Goal: Information Seeking & Learning: Learn about a topic

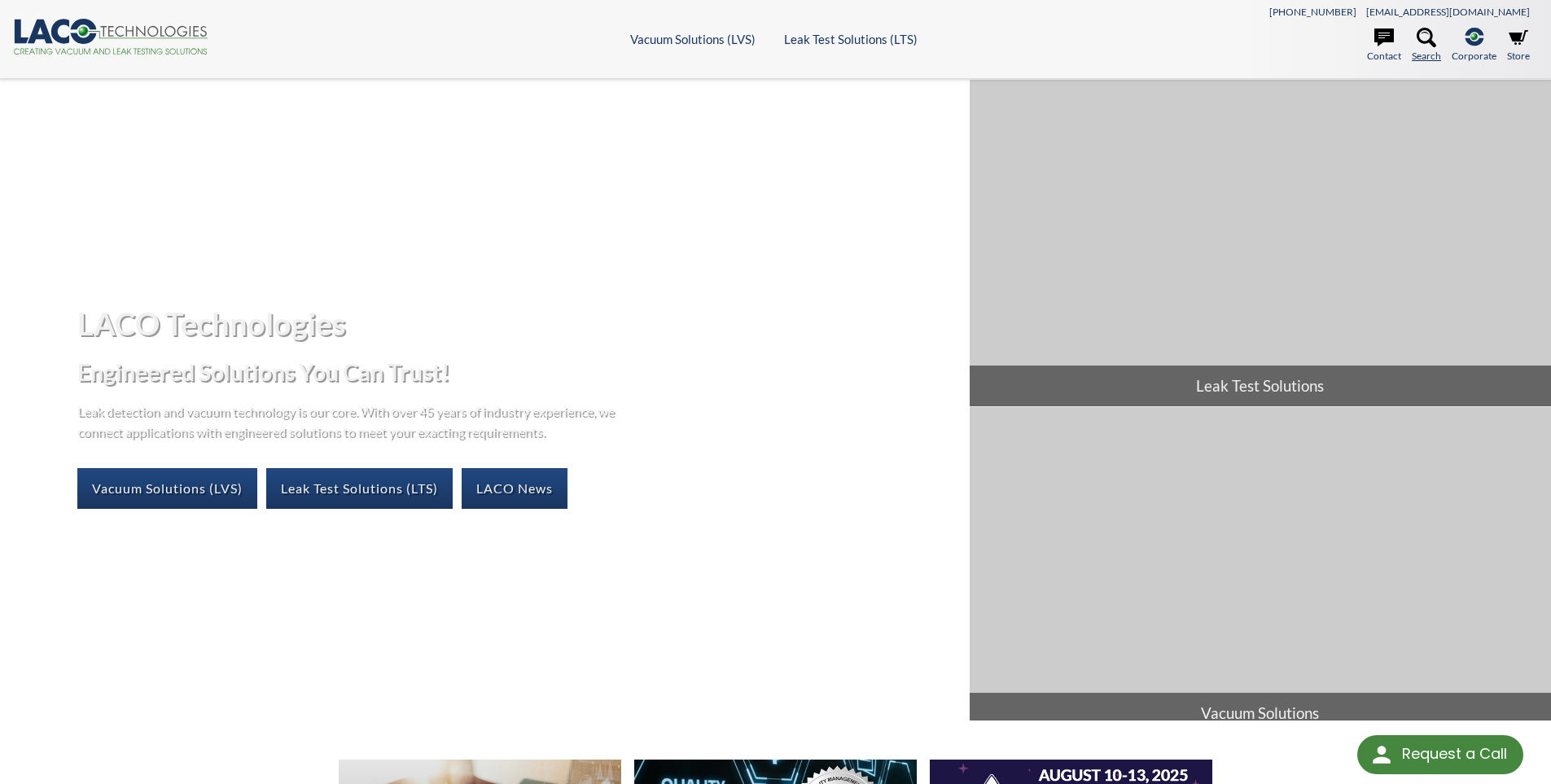
click at [1428, 42] on icon at bounding box center [1427, 38] width 20 height 20
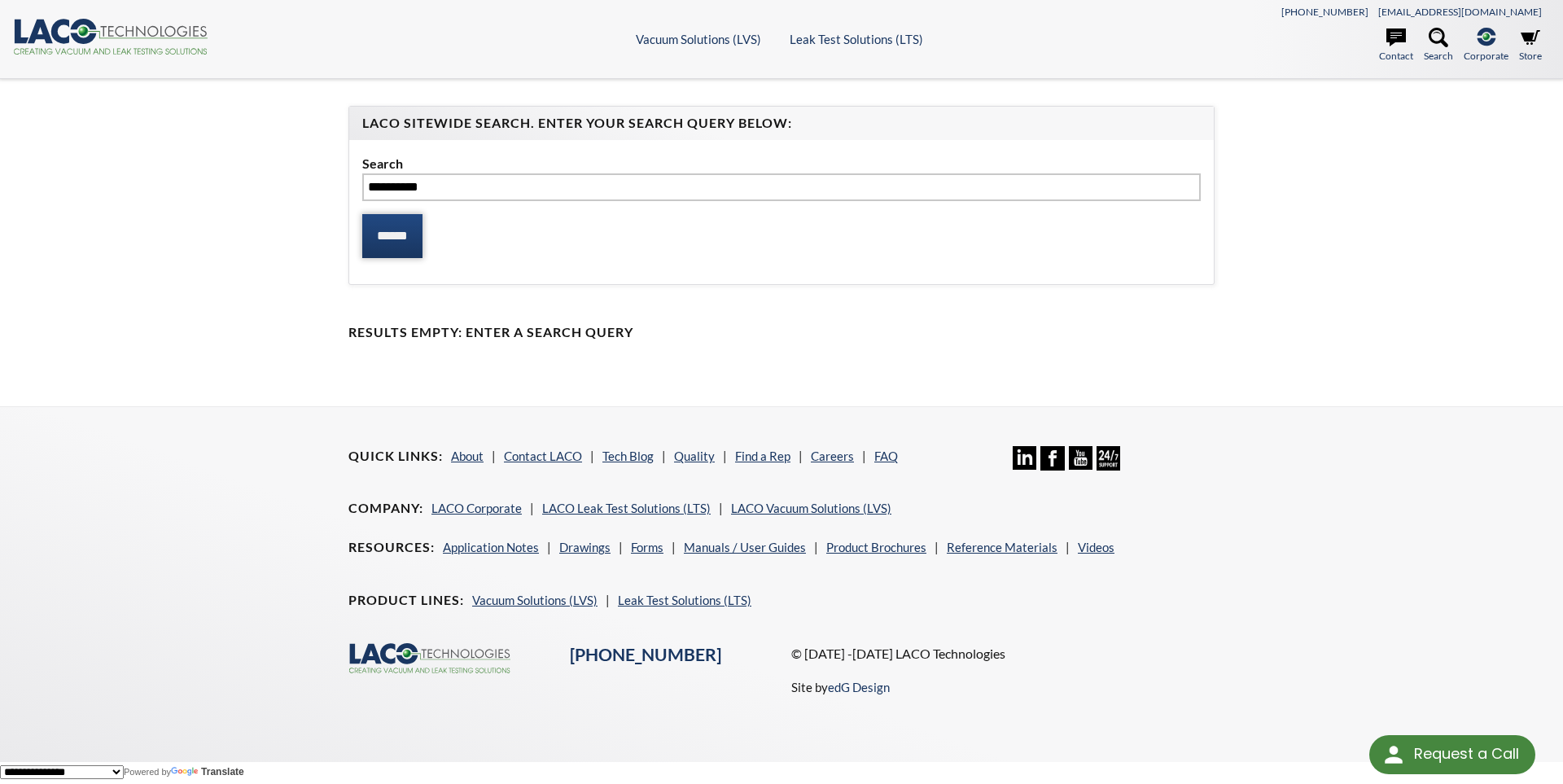
type input "*********"
click at [410, 224] on input "******" at bounding box center [392, 235] width 60 height 44
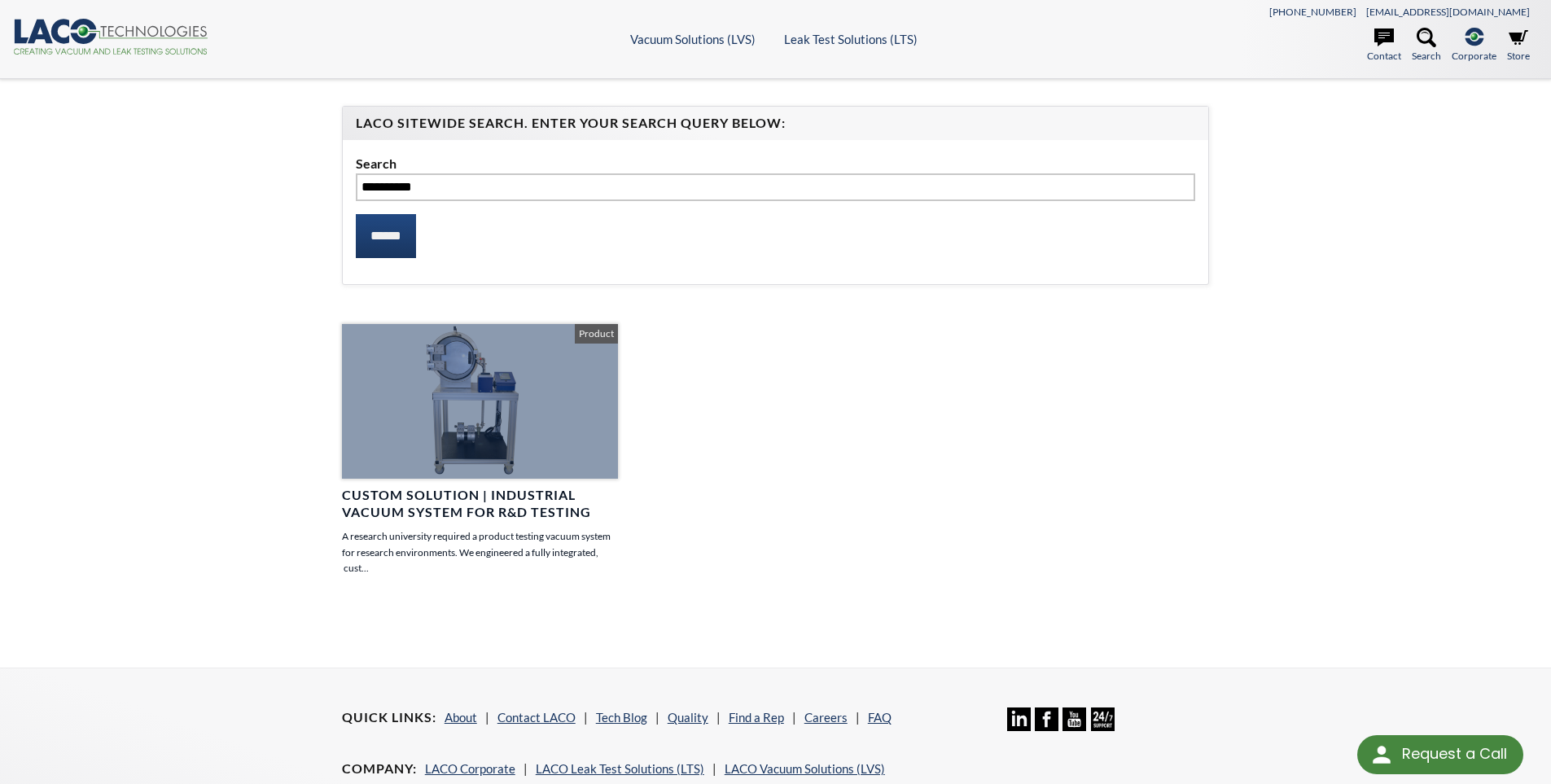
click at [398, 493] on h4 "Custom Solution | Industrial Vacuum System for R&D Testing" at bounding box center [479, 503] width 276 height 34
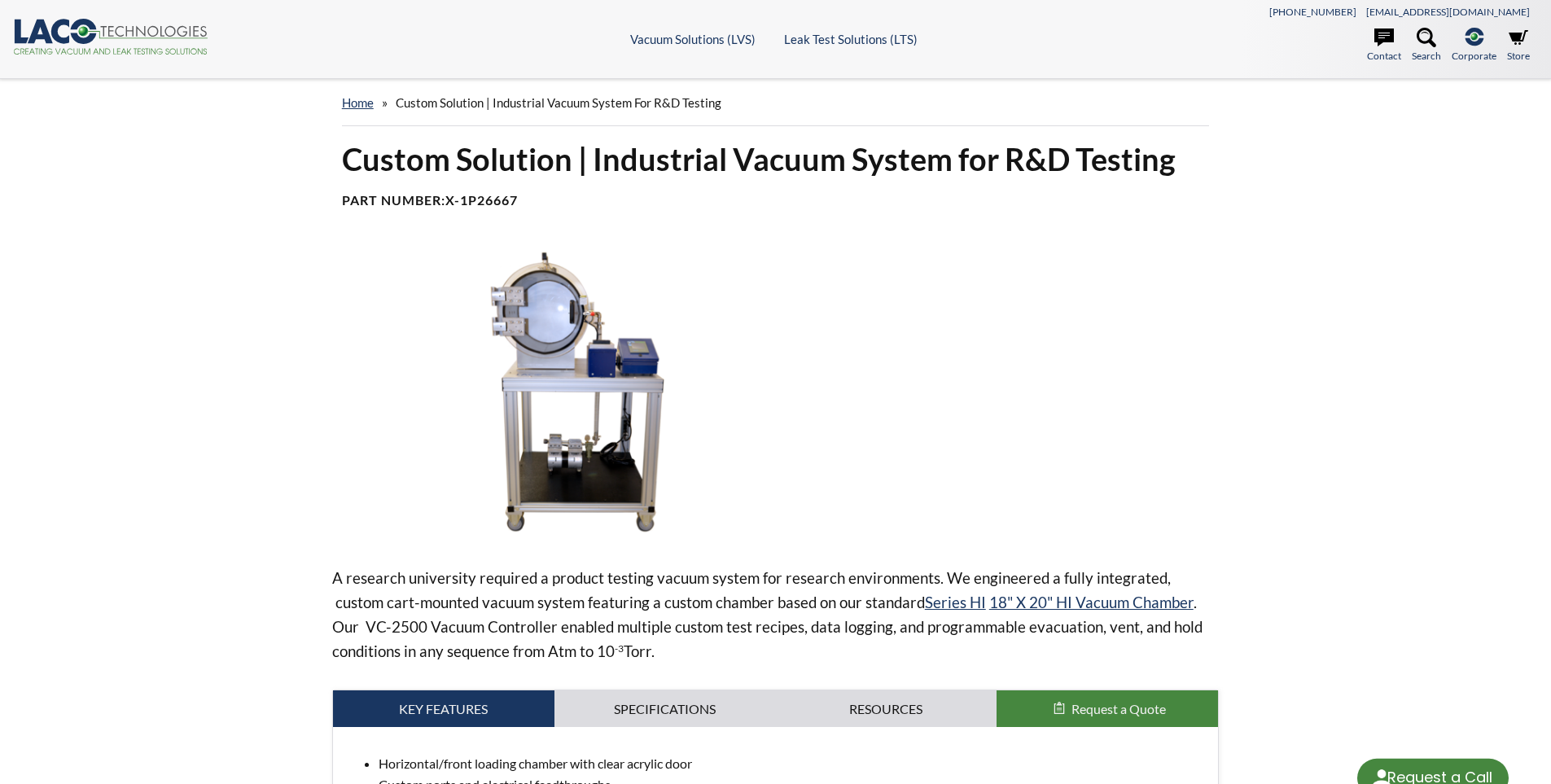
select select "Language Translate Widget"
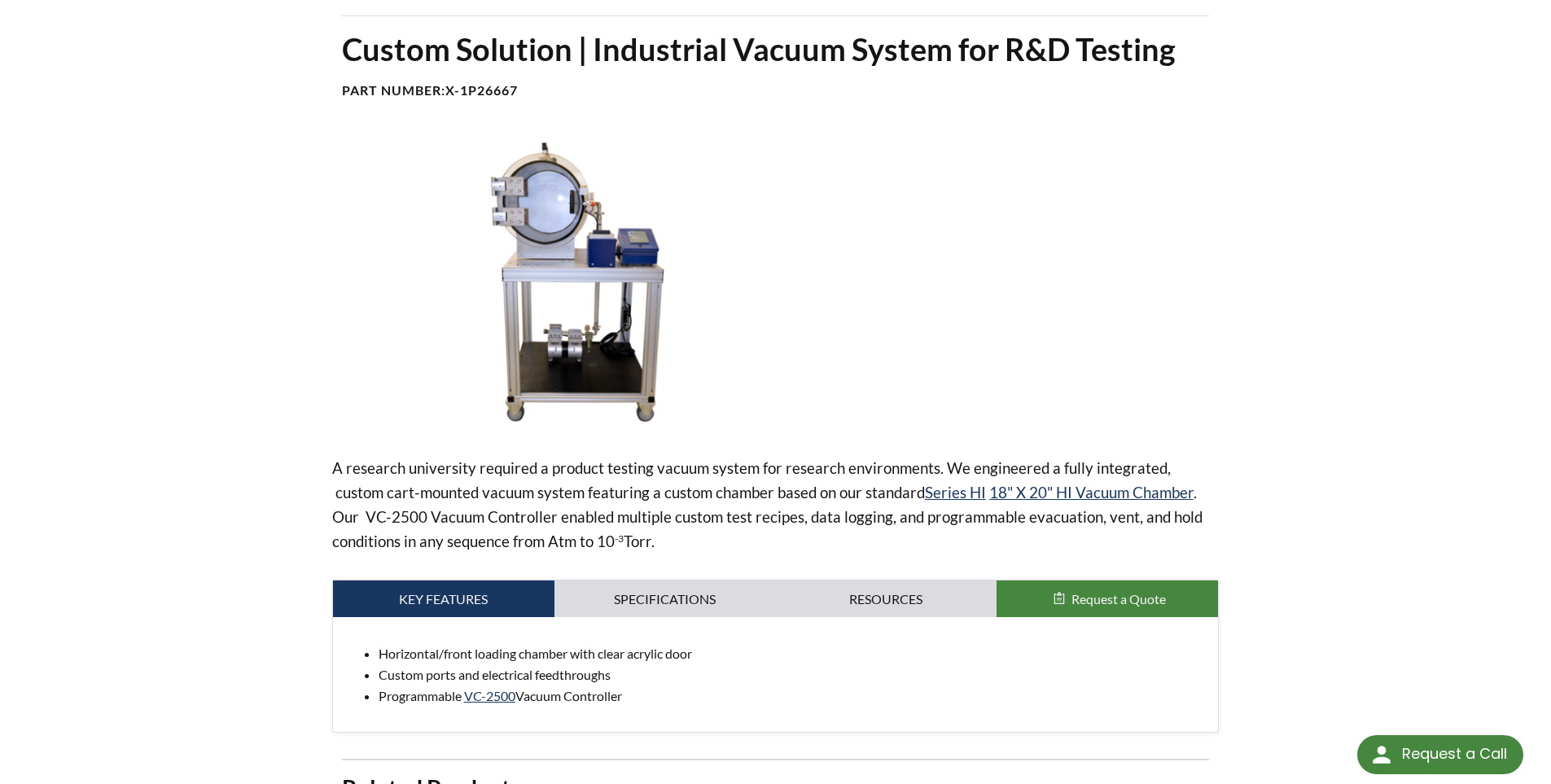
scroll to position [81, 0]
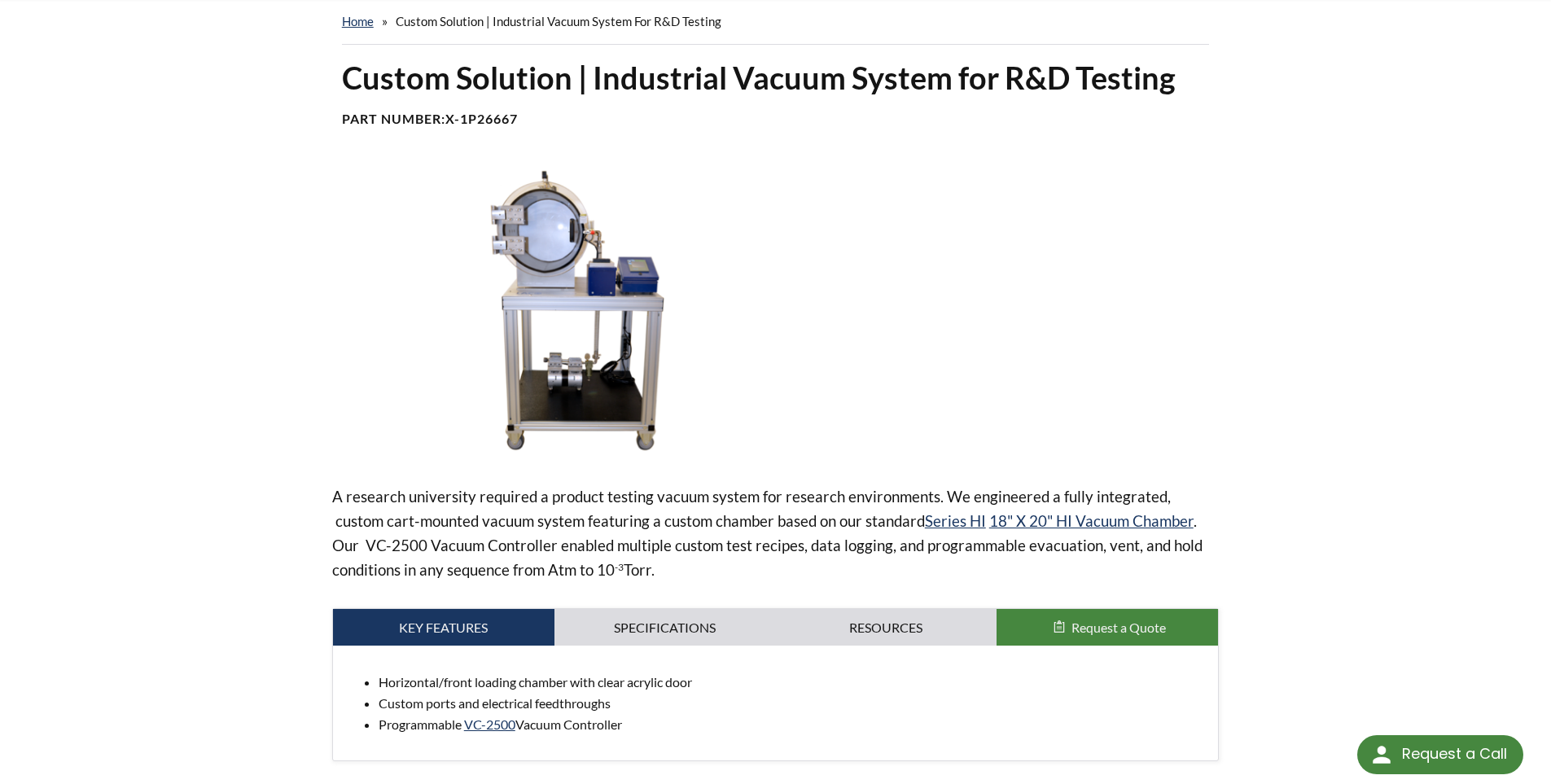
click at [712, 546] on p "A research university required a product testing vacuum system for research env…" at bounding box center [776, 533] width 887 height 97
click at [547, 275] on img at bounding box center [591, 313] width 520 height 291
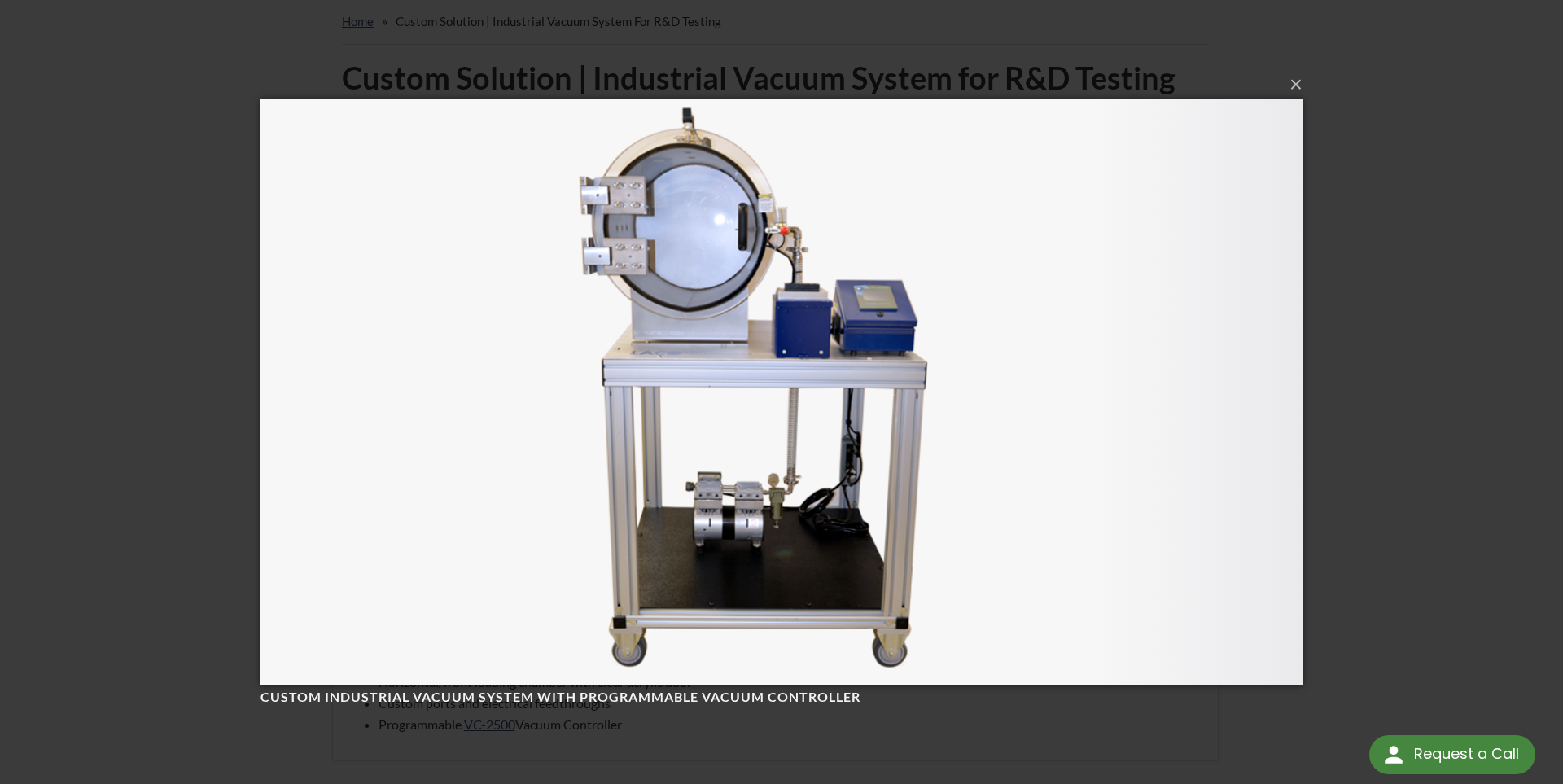
click at [657, 373] on img at bounding box center [781, 392] width 1042 height 651
click at [1296, 89] on button "×" at bounding box center [786, 85] width 1042 height 36
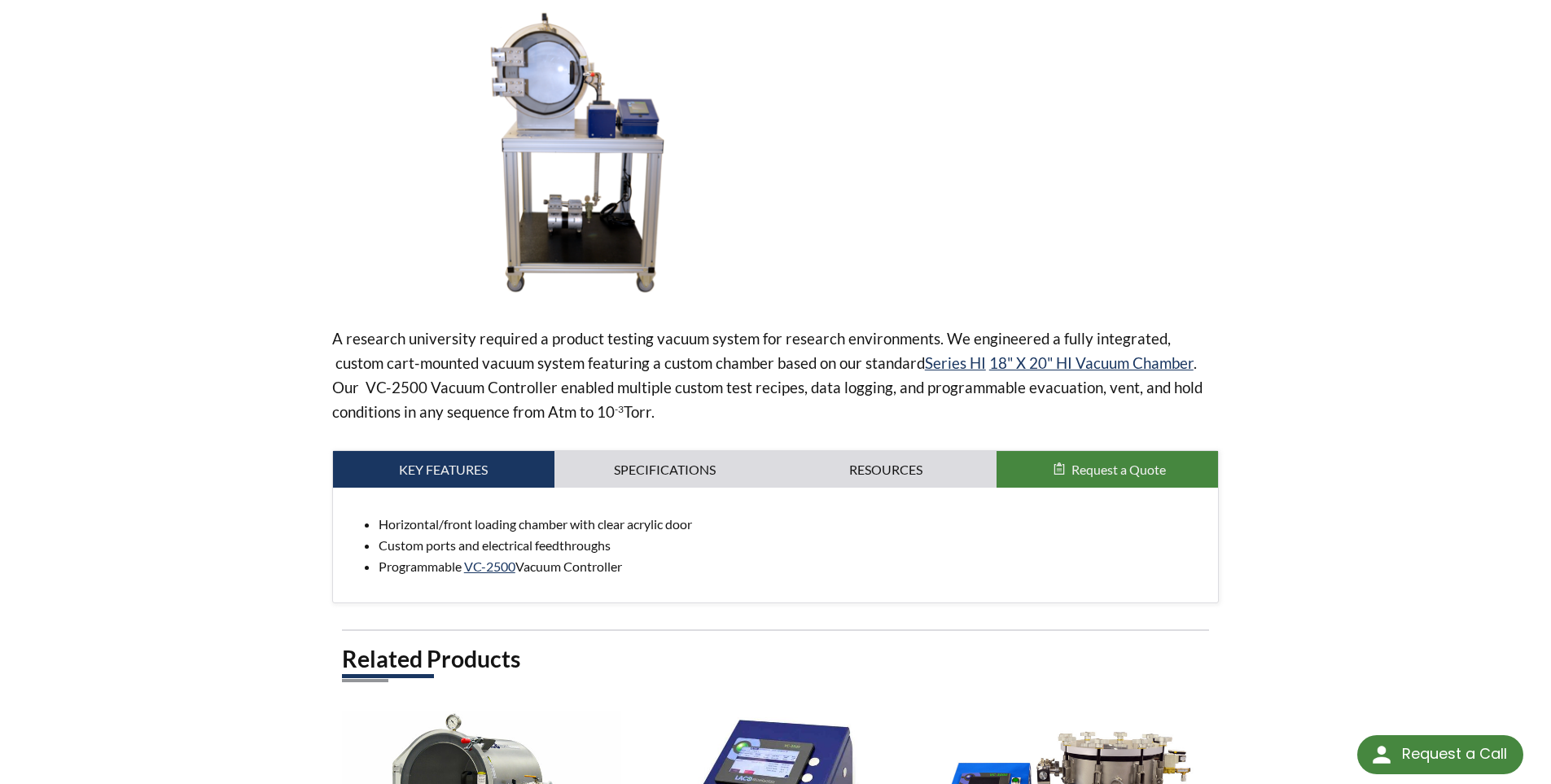
scroll to position [244, 0]
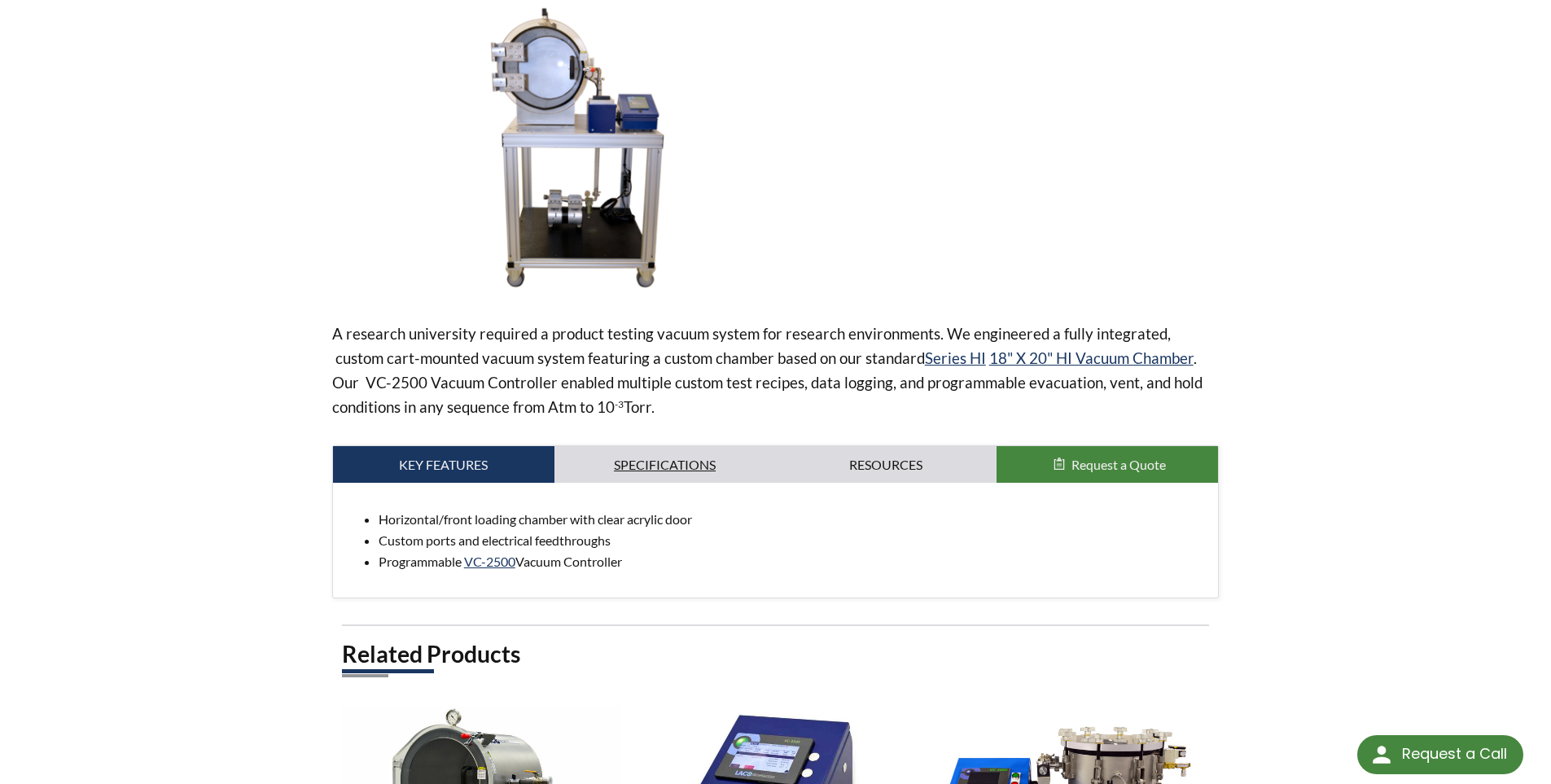
click at [600, 459] on link "Specifications" at bounding box center [665, 465] width 222 height 38
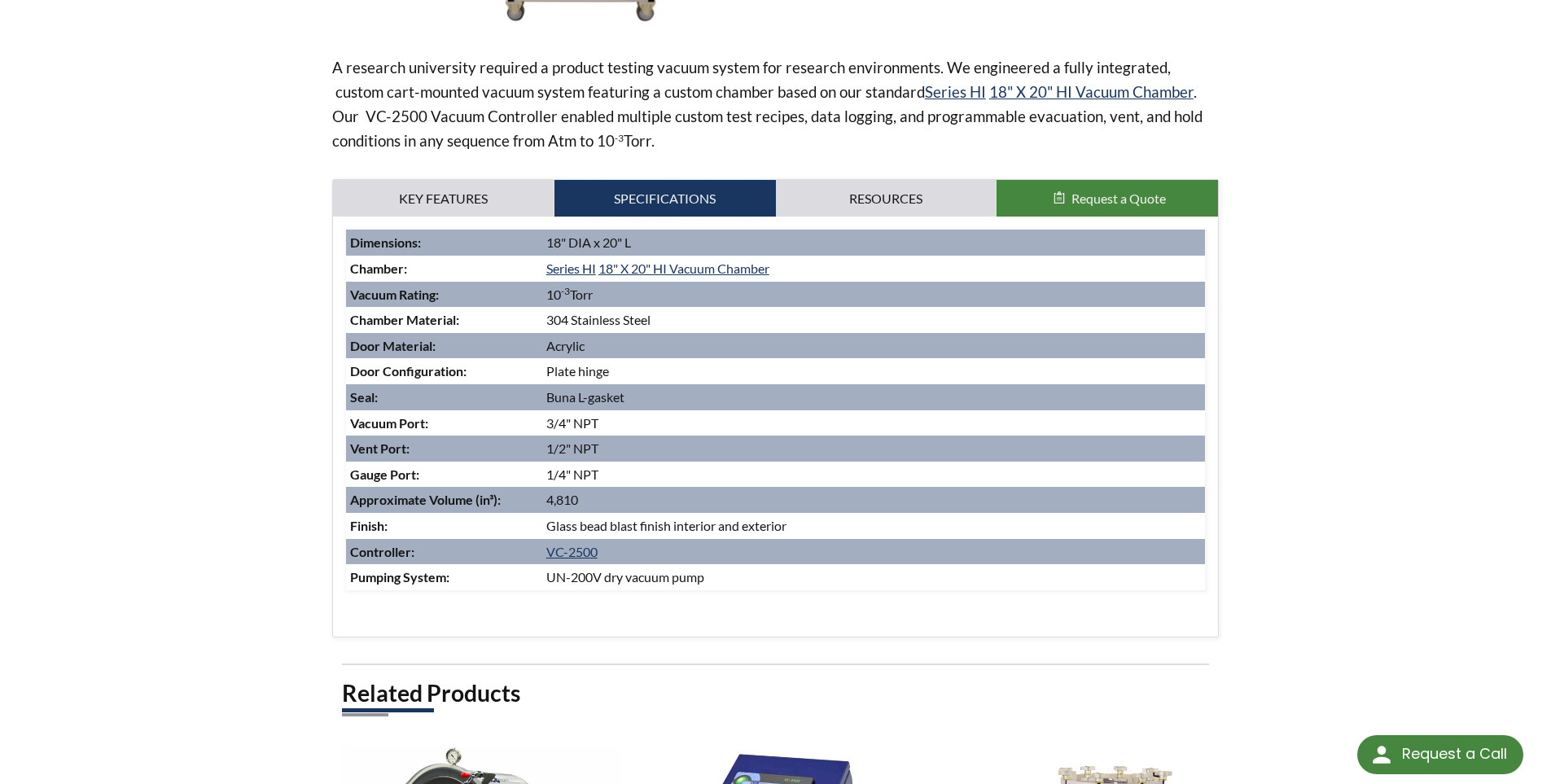
scroll to position [569, 0]
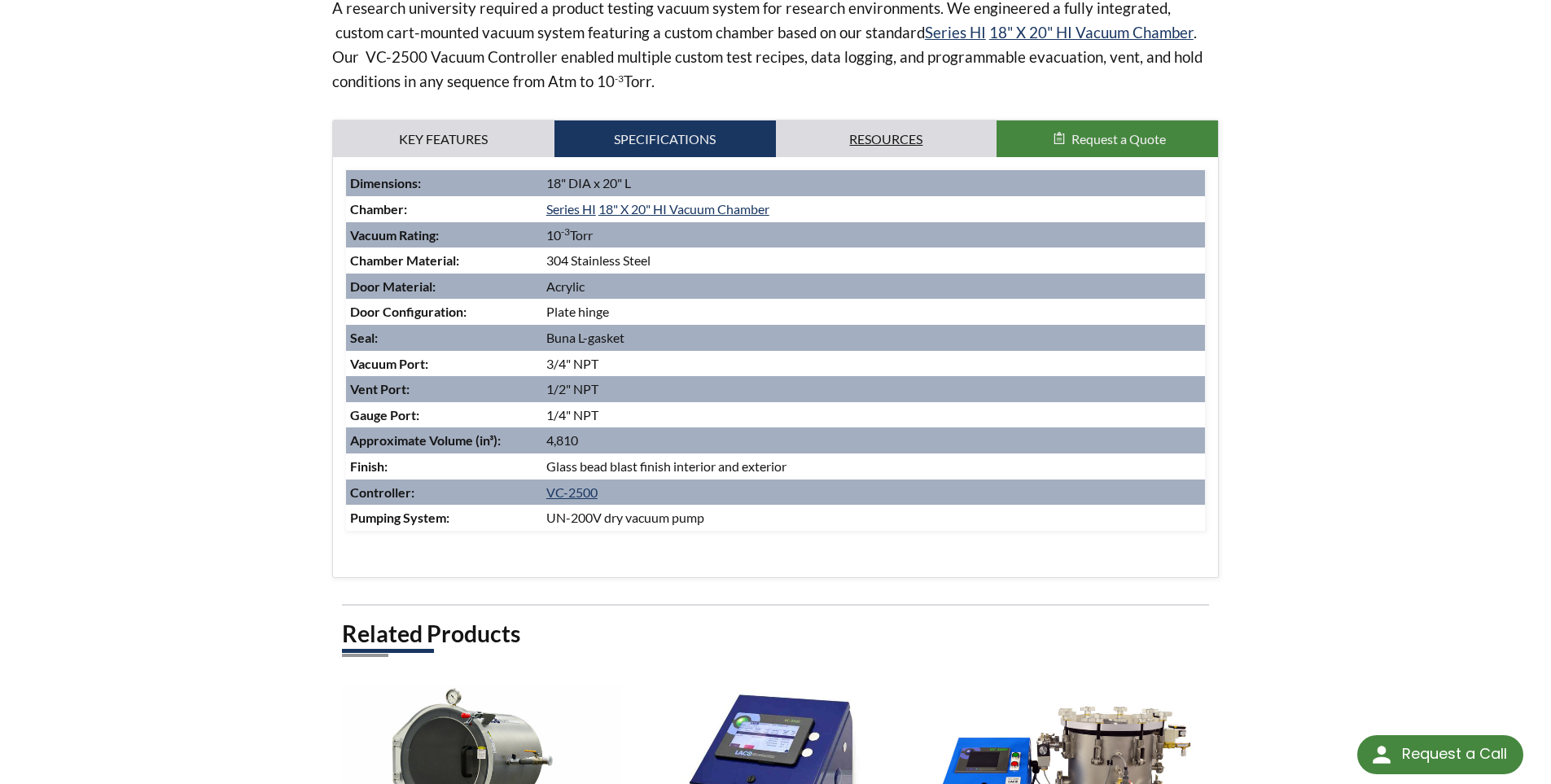
click at [873, 127] on link "Resources" at bounding box center [886, 139] width 222 height 38
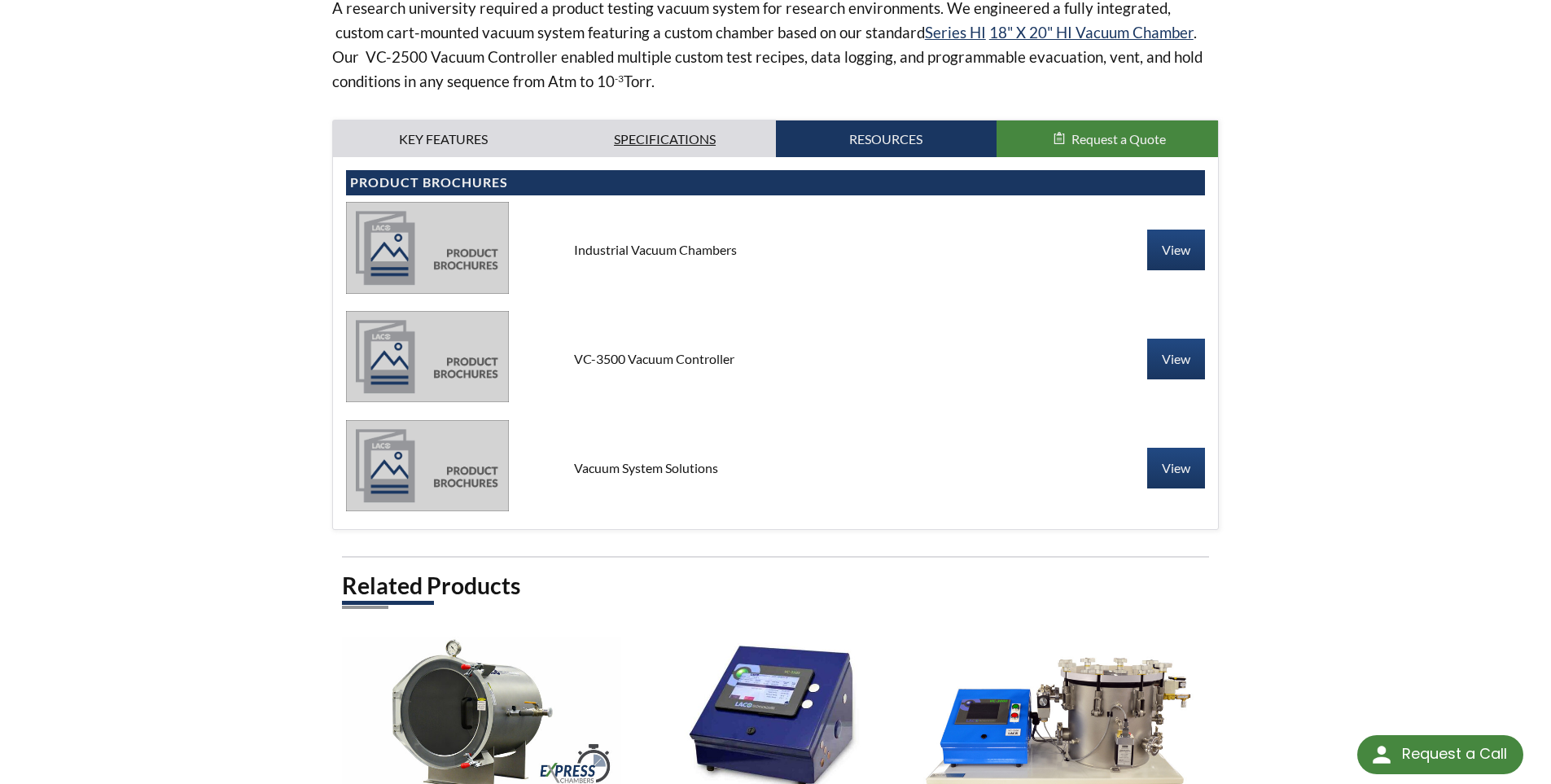
click at [683, 139] on link "Specifications" at bounding box center [665, 139] width 222 height 38
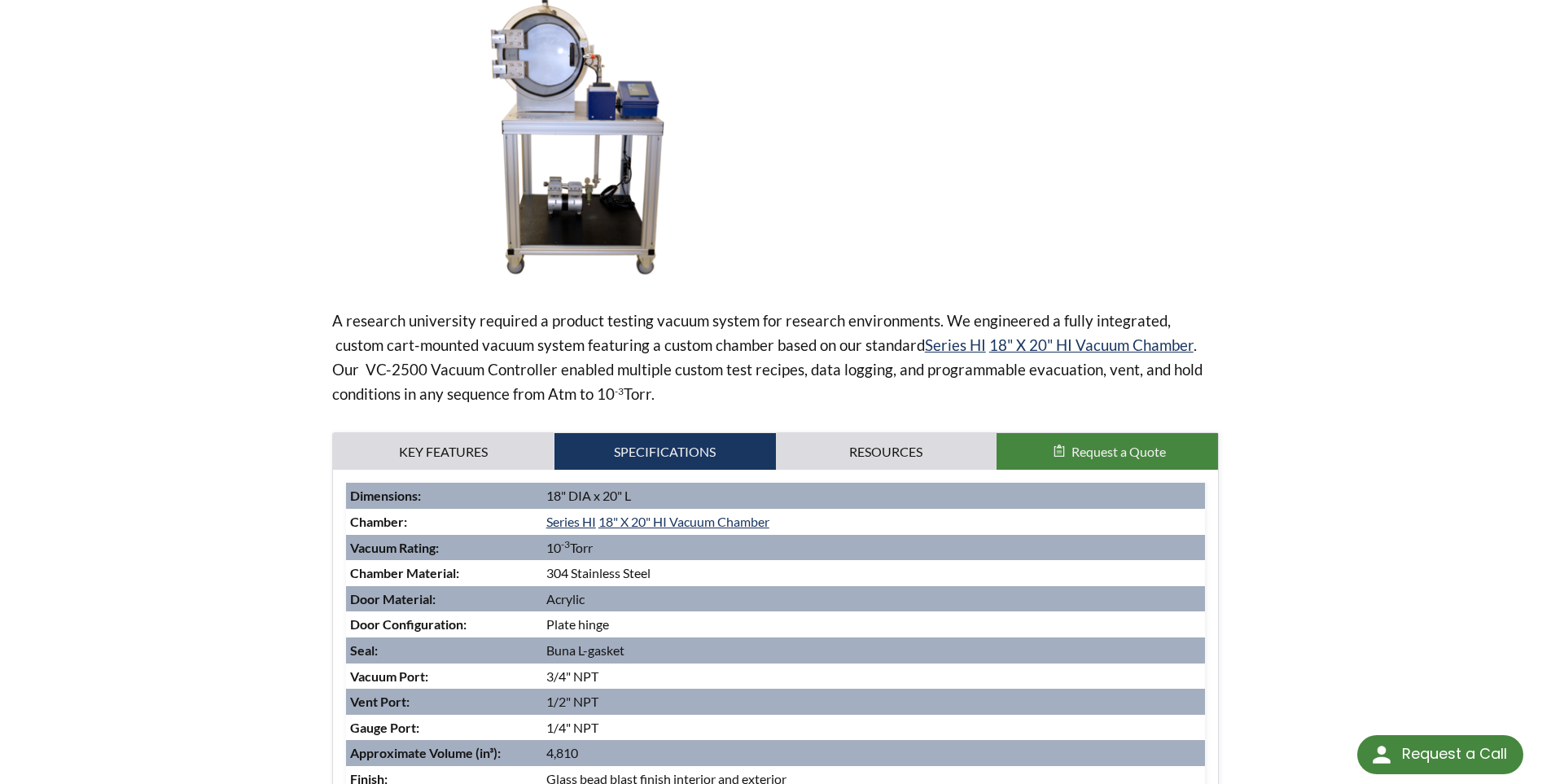
scroll to position [244, 0]
